Goal: Task Accomplishment & Management: Use online tool/utility

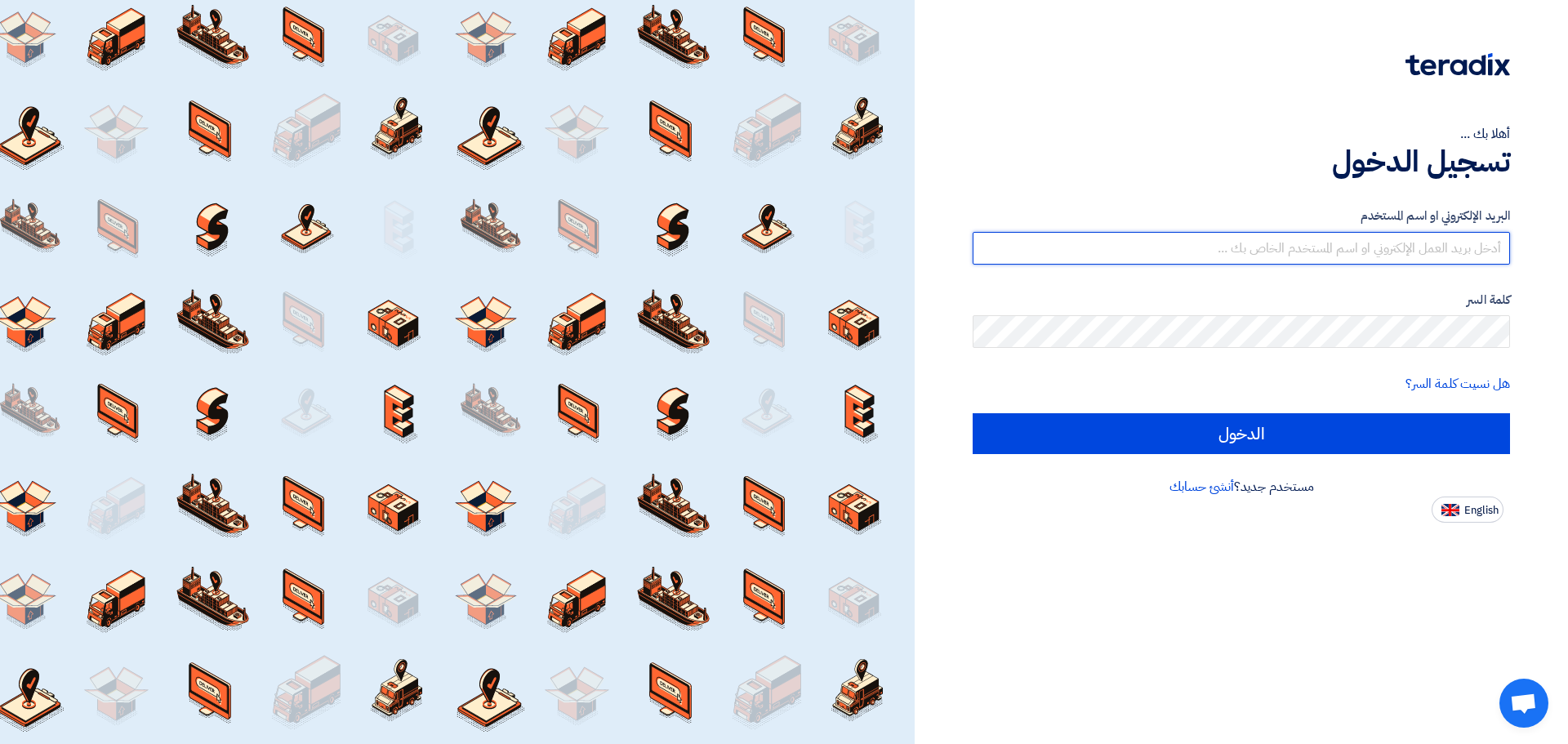
click at [1356, 244] on input "text" at bounding box center [1241, 248] width 537 height 33
click at [1305, 240] on input "text" at bounding box center [1241, 248] width 537 height 33
type input "[EMAIL_ADDRESS][DOMAIN_NAME]"
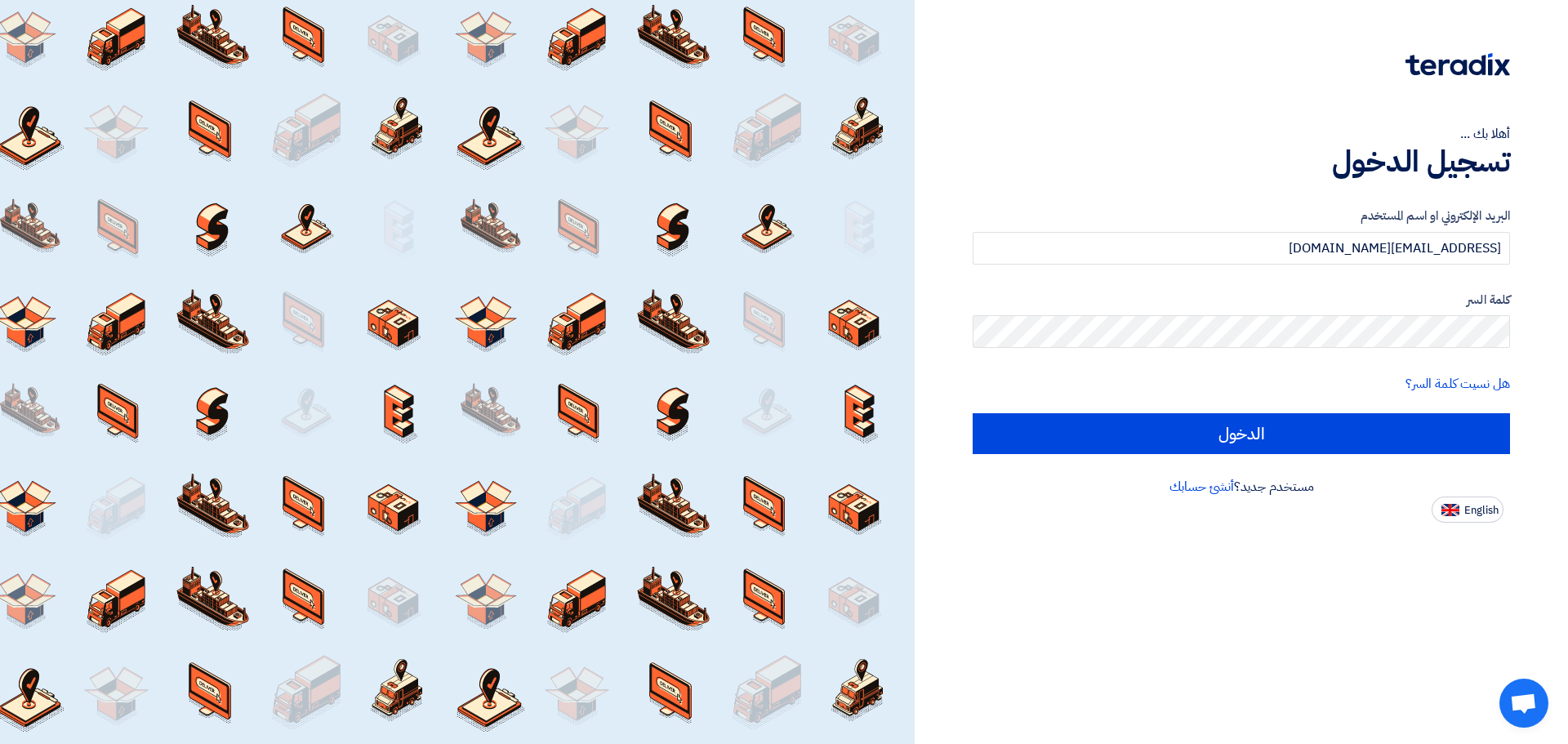
click at [973, 413] on input "الدخول" at bounding box center [1241, 433] width 537 height 41
type input "Sign in"
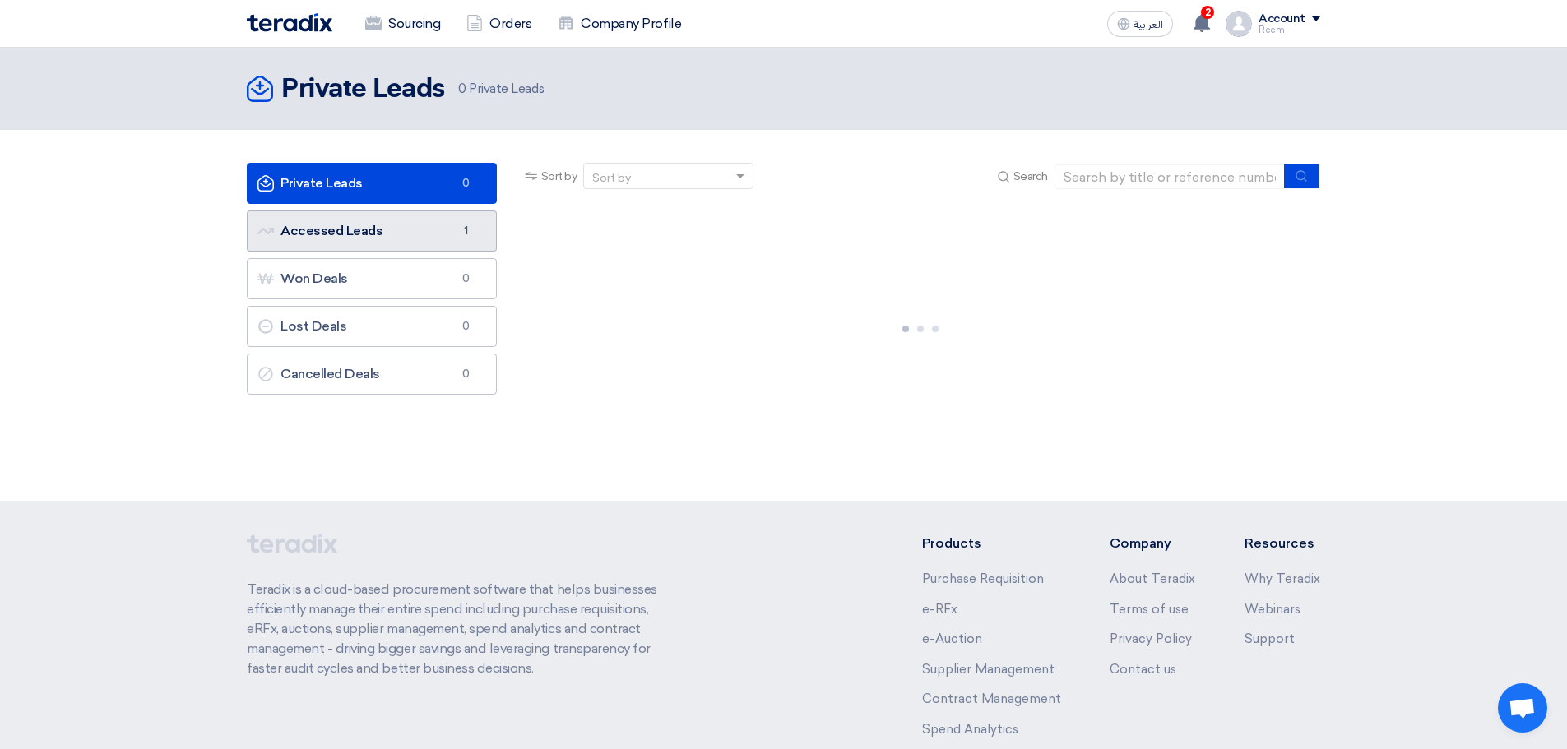
click at [346, 230] on link "Accessed Leads Accessed Leads 1" at bounding box center [372, 231] width 250 height 41
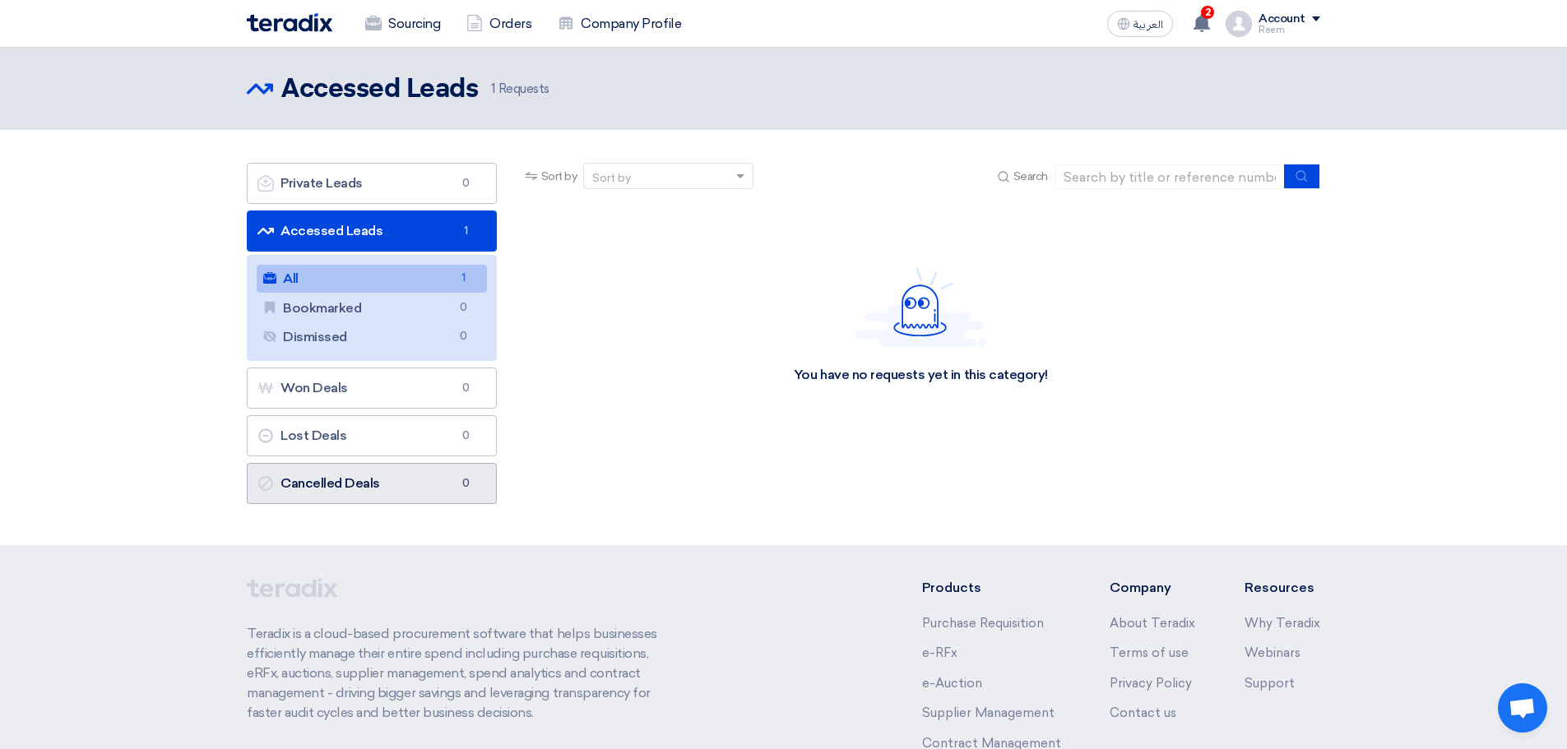
click at [431, 466] on link "Cancelled Deals Cancelled Deals 0" at bounding box center [372, 483] width 250 height 41
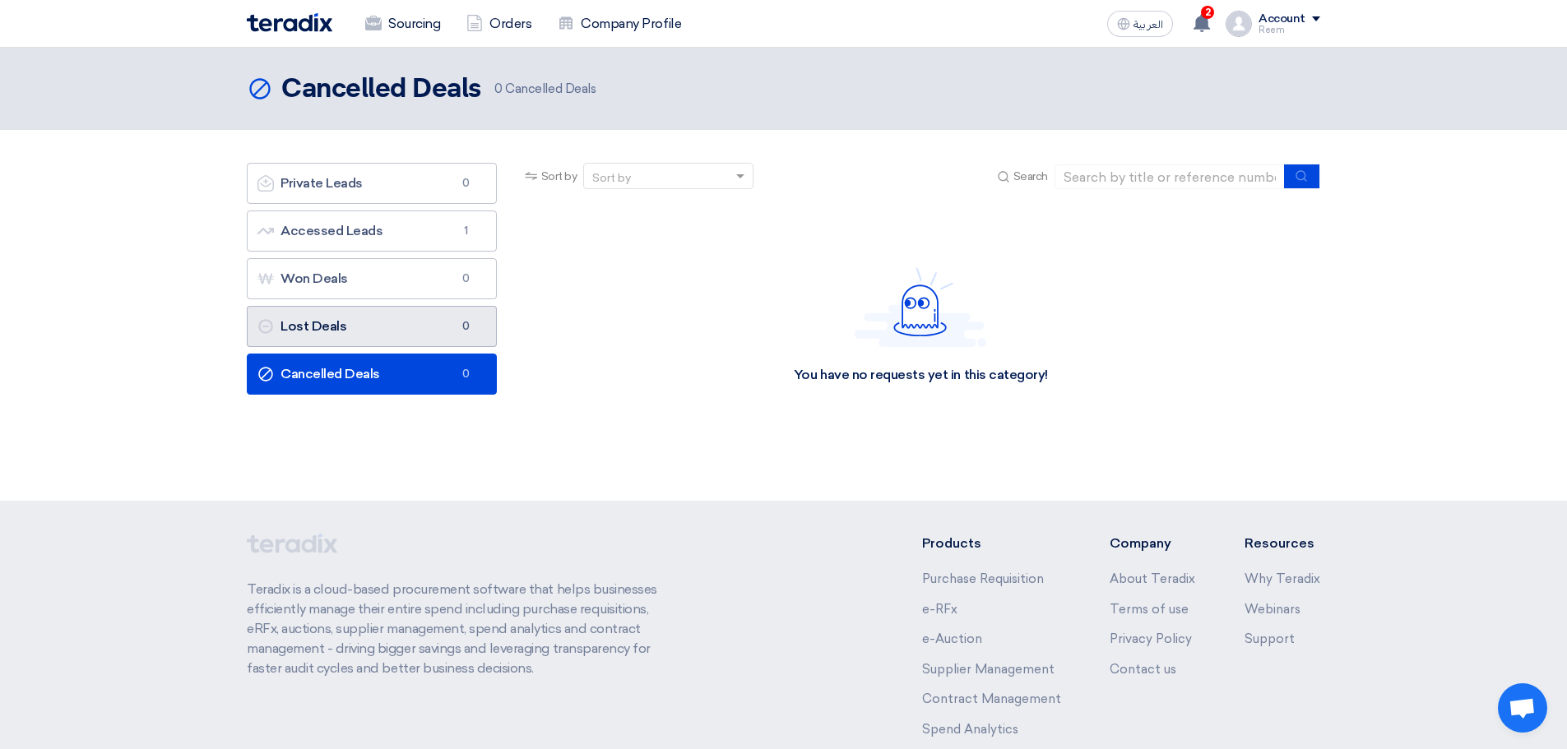
click at [410, 332] on link "Lost Deals Lost Deals 0" at bounding box center [372, 326] width 250 height 41
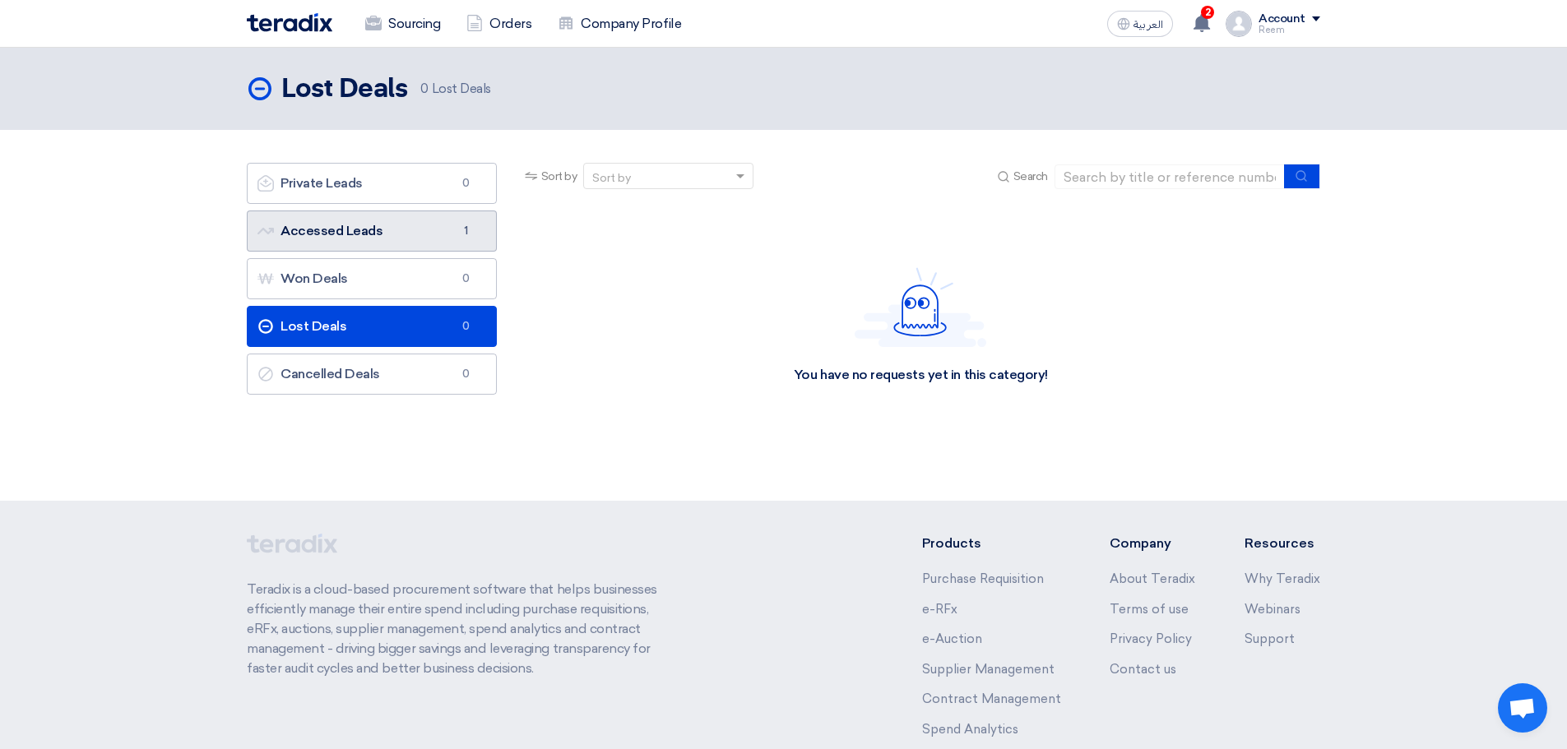
click at [381, 238] on link "Accessed Leads Accessed Leads 1" at bounding box center [372, 231] width 250 height 41
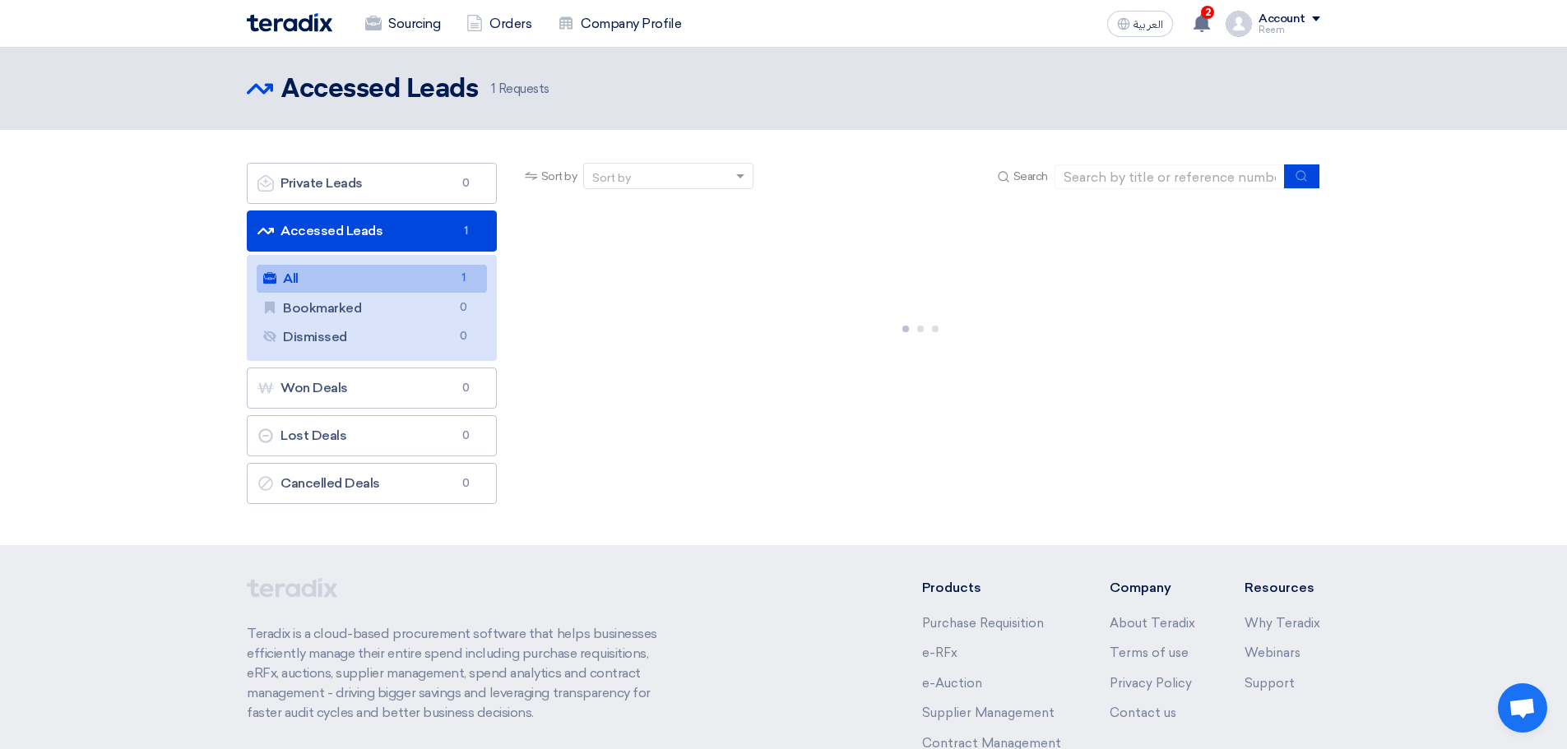
click at [280, 284] on link "All All 1" at bounding box center [372, 279] width 230 height 28
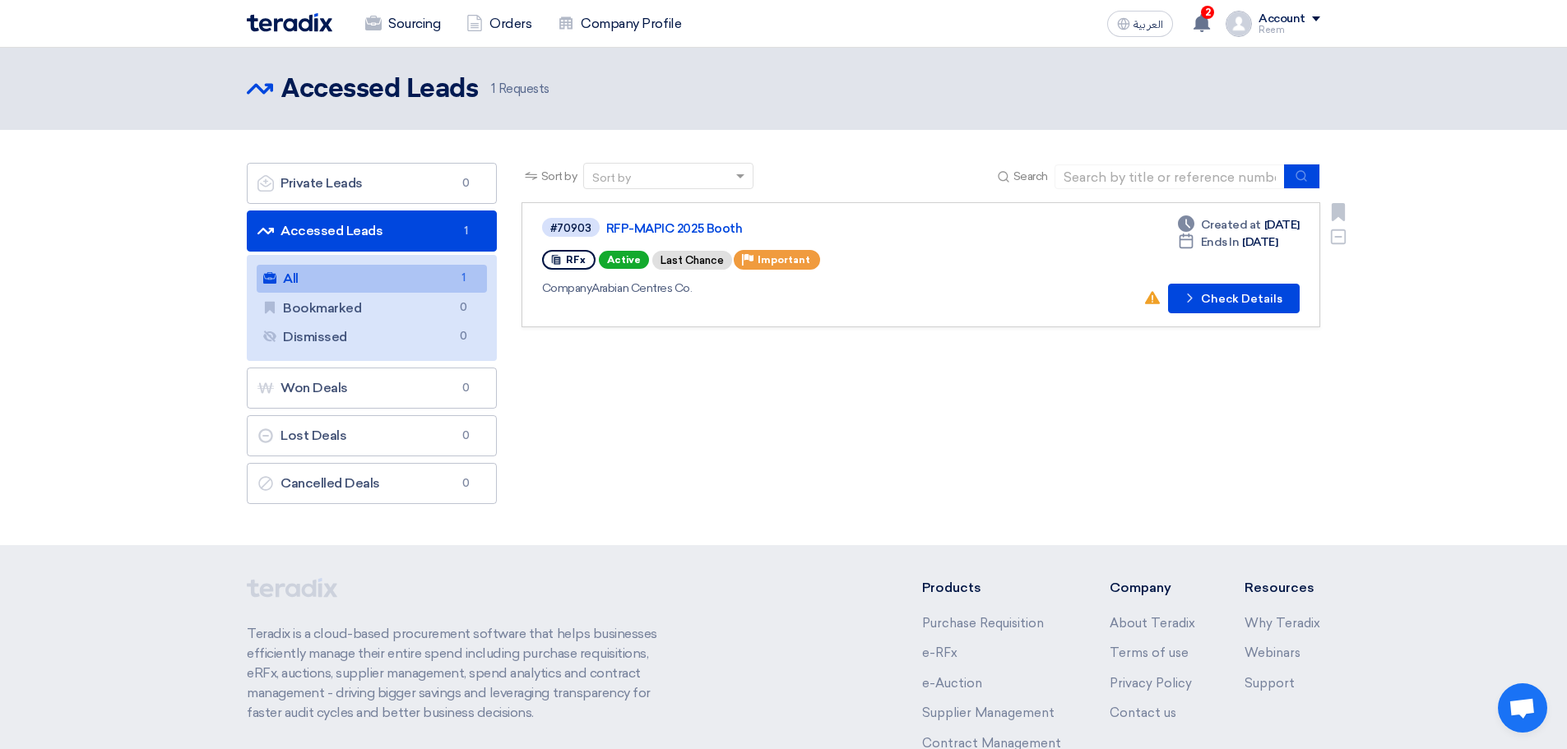
click at [1243, 304] on button "Check details Check Details" at bounding box center [1234, 299] width 132 height 30
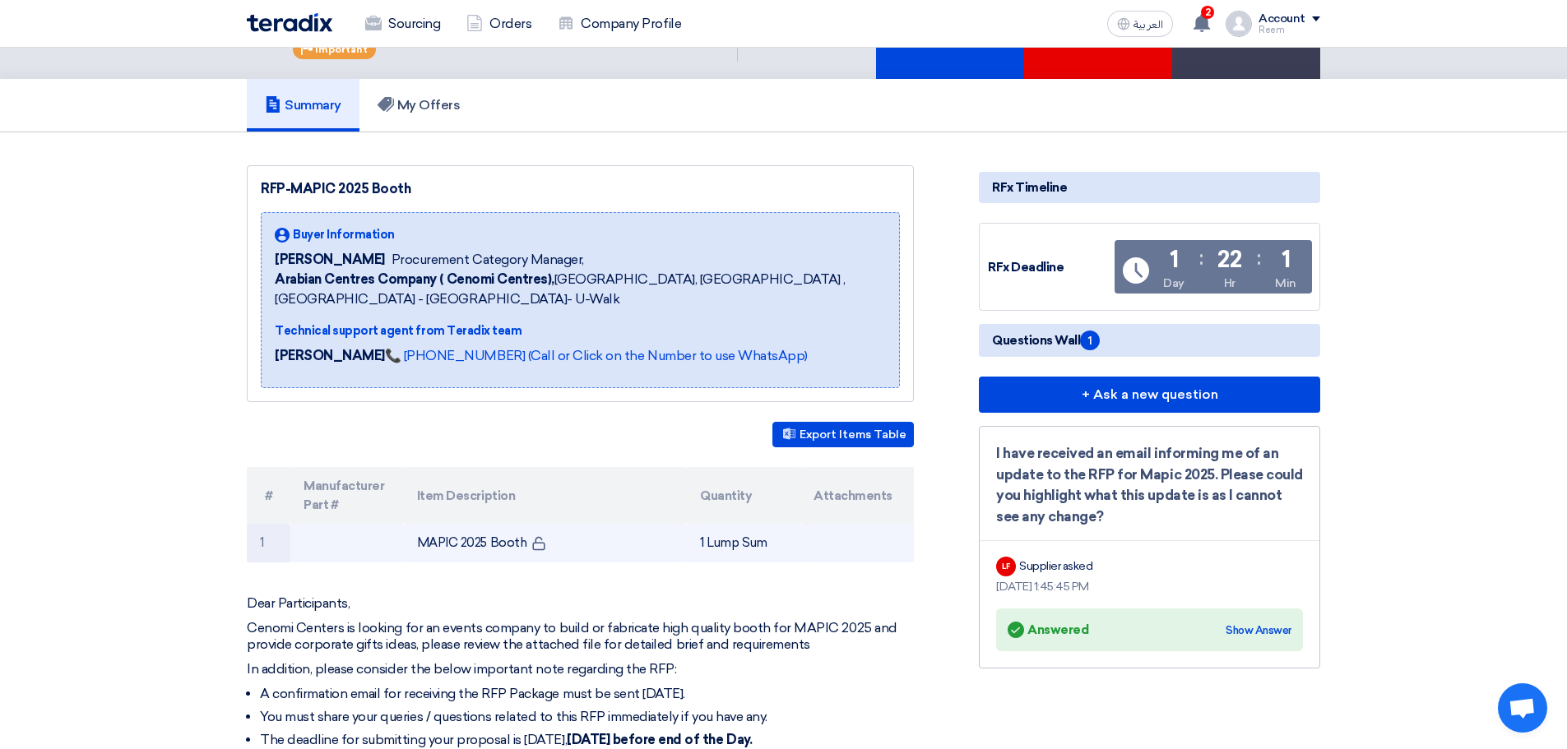
scroll to position [82, 0]
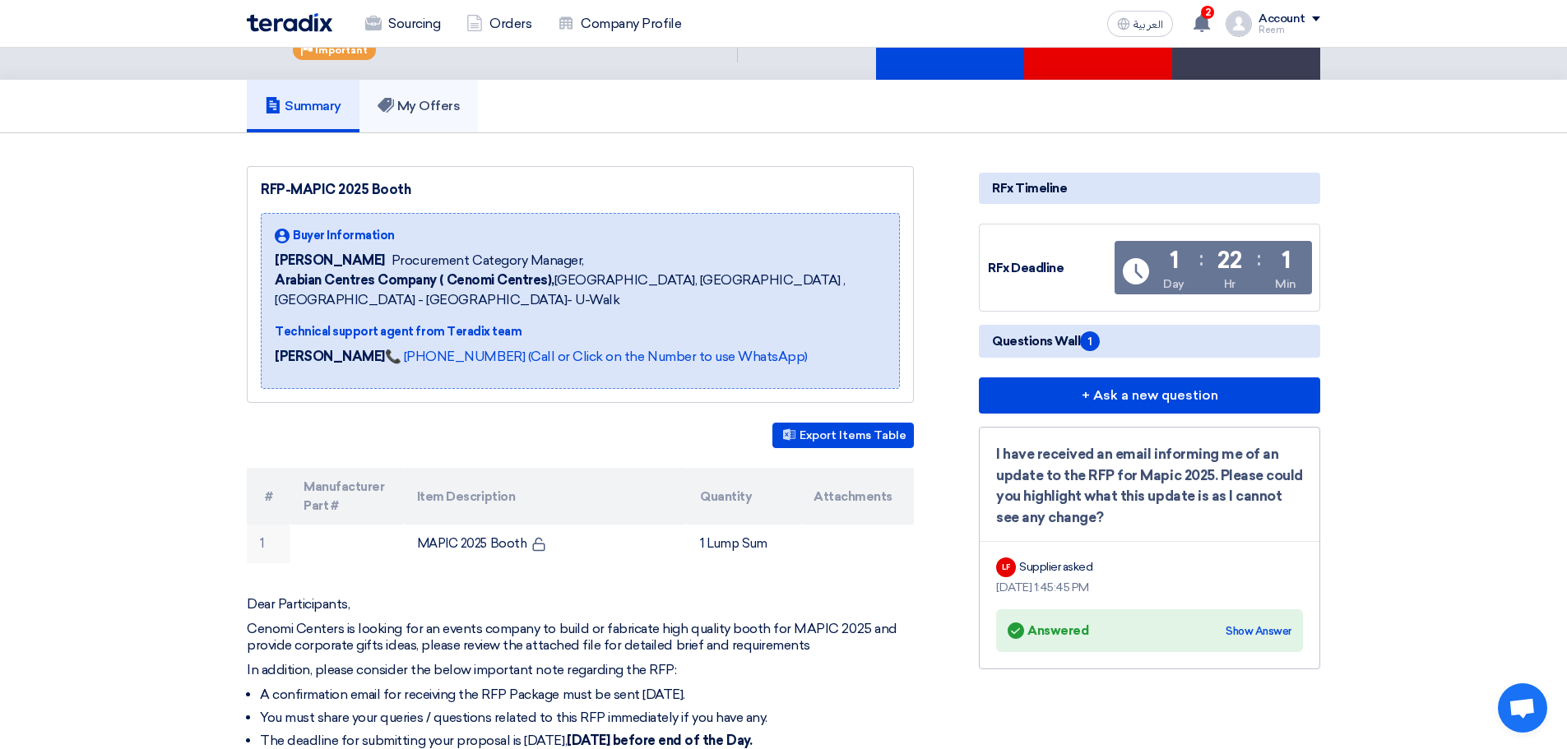
click at [471, 110] on link "My Offers" at bounding box center [418, 106] width 119 height 53
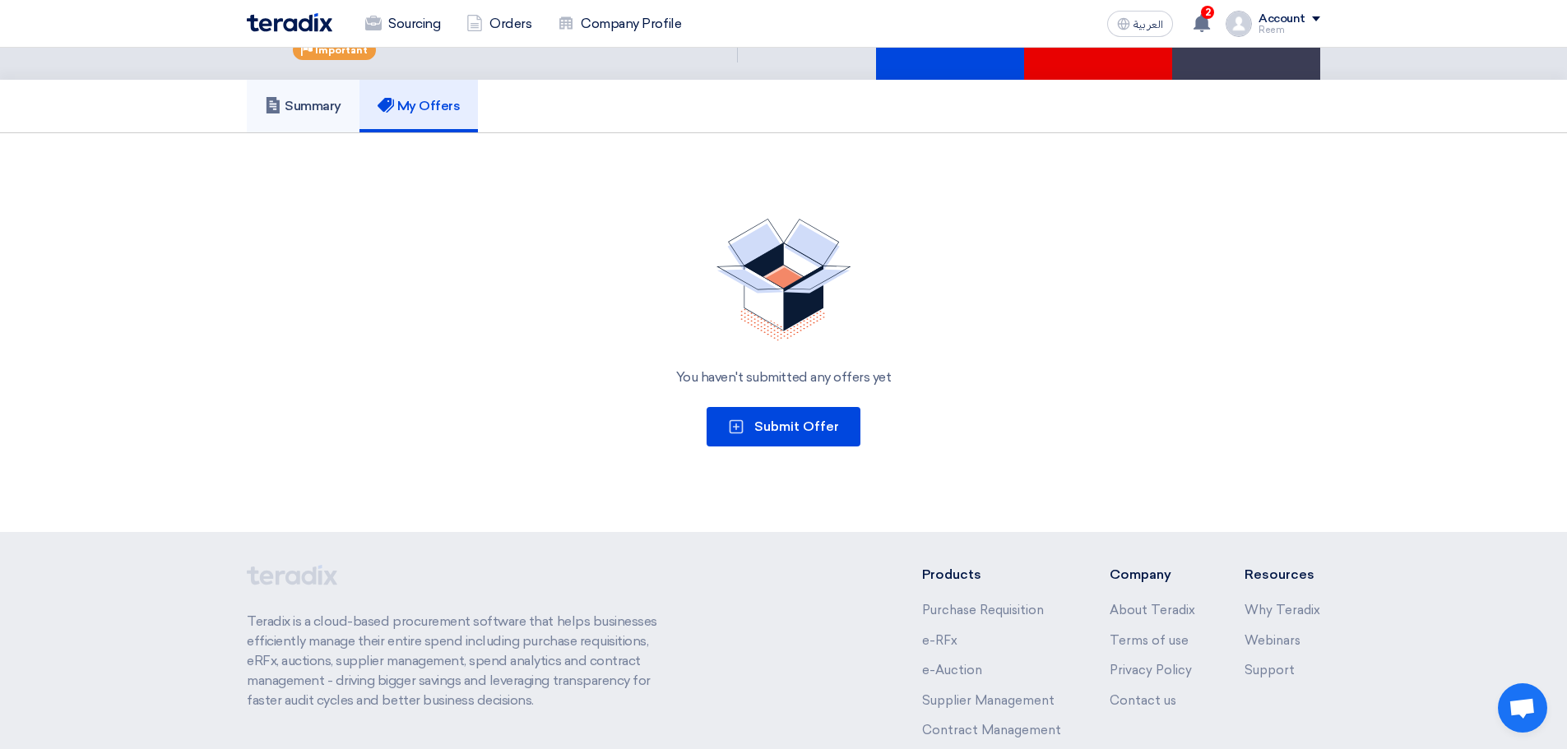
click at [340, 111] on h5 "Summary" at bounding box center [303, 106] width 77 height 16
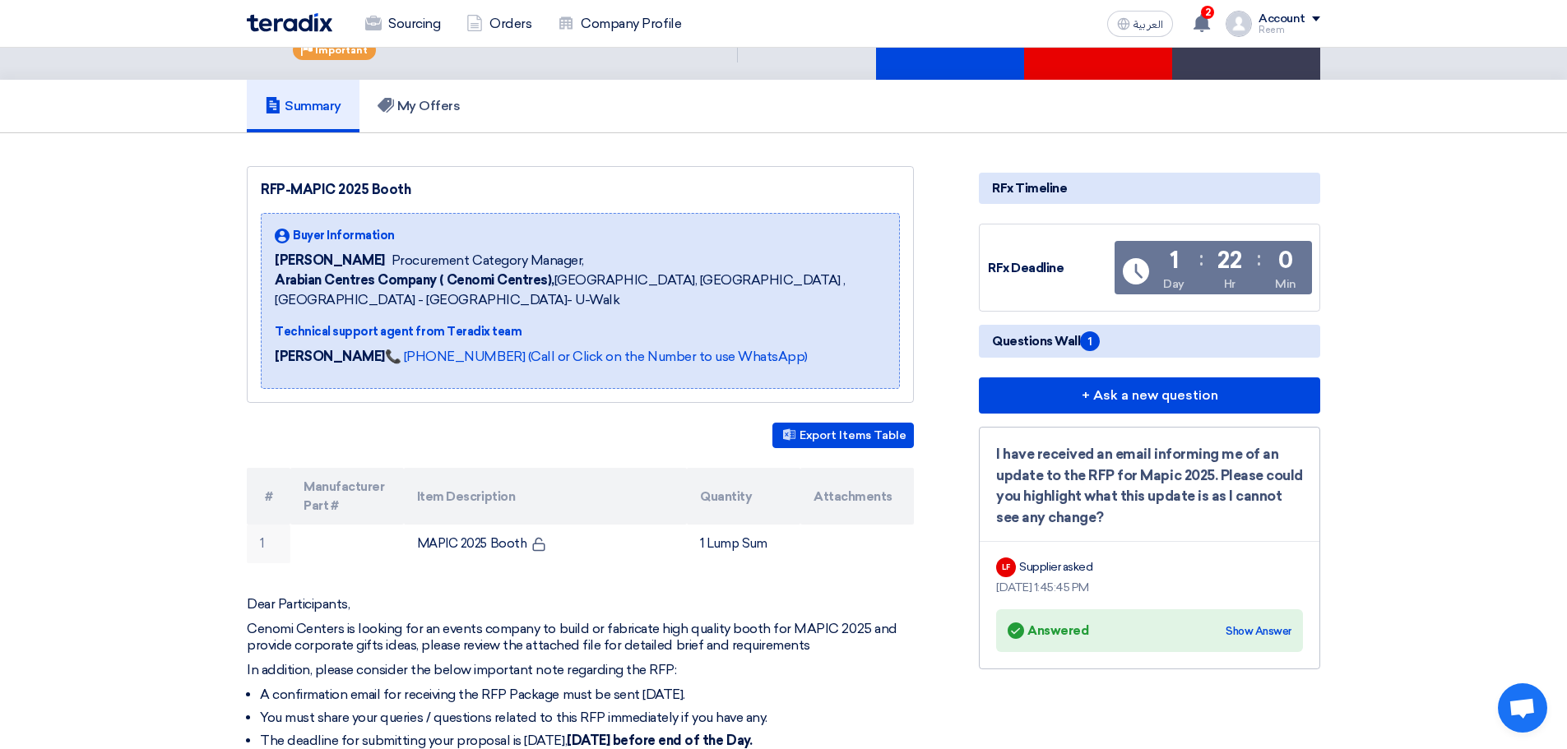
click at [1079, 344] on span "Questions Wall 1" at bounding box center [1046, 342] width 108 height 20
click at [1108, 334] on h5 "Questions Wall 1" at bounding box center [1149, 341] width 341 height 33
drag, startPoint x: 1166, startPoint y: 280, endPoint x: 1202, endPoint y: 274, distance: 36.7
click at [1202, 275] on div "1 Day : 22 Hr : 0 Min" at bounding box center [1230, 271] width 148 height 44
